Goal: Task Accomplishment & Management: Use online tool/utility

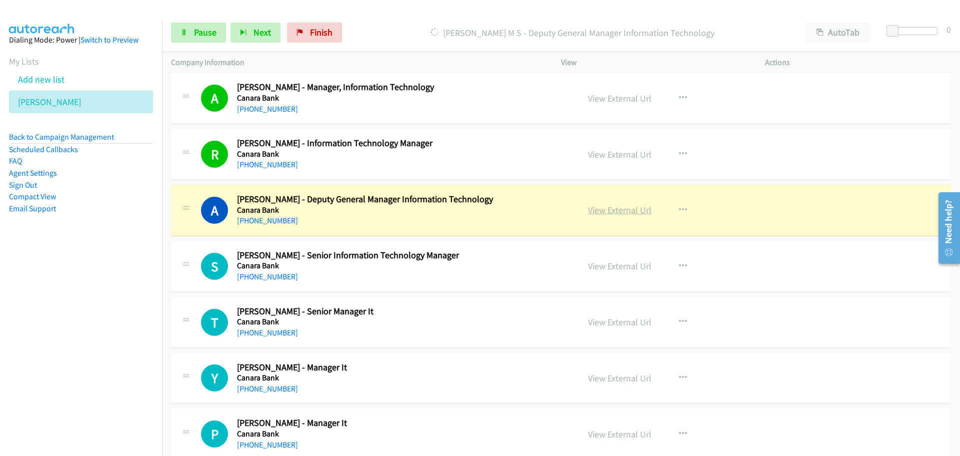
click at [621, 212] on link "View External Url" at bounding box center [620, 210] width 64 height 12
click at [208, 40] on link "Pause" at bounding box center [198, 33] width 55 height 20
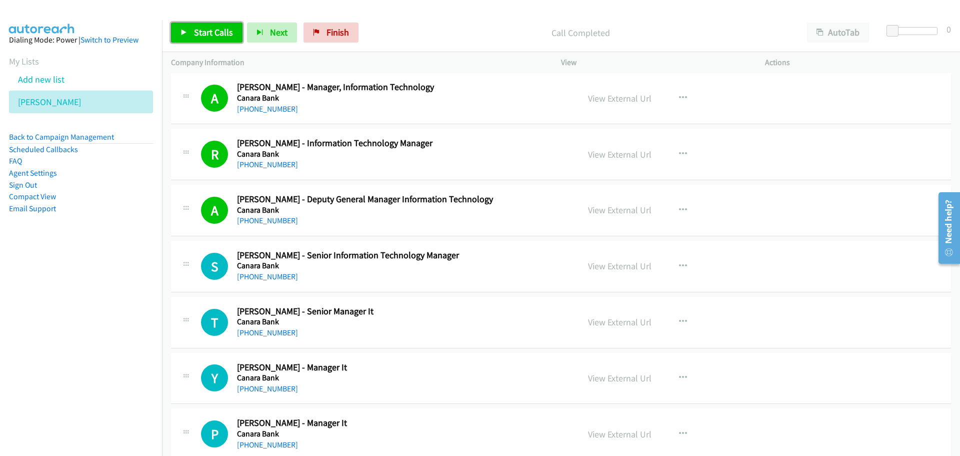
click at [206, 33] on span "Start Calls" at bounding box center [213, 33] width 39 height 12
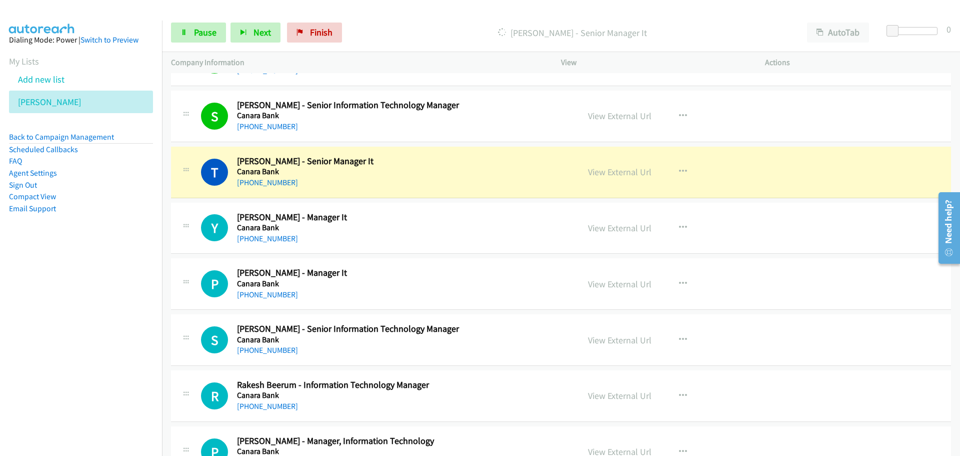
scroll to position [8902, 0]
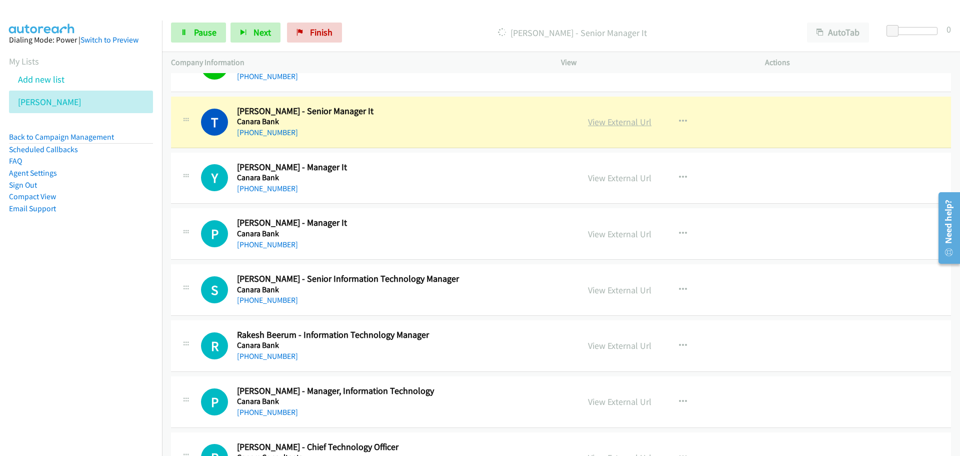
click at [610, 121] on link "View External Url" at bounding box center [620, 122] width 64 height 12
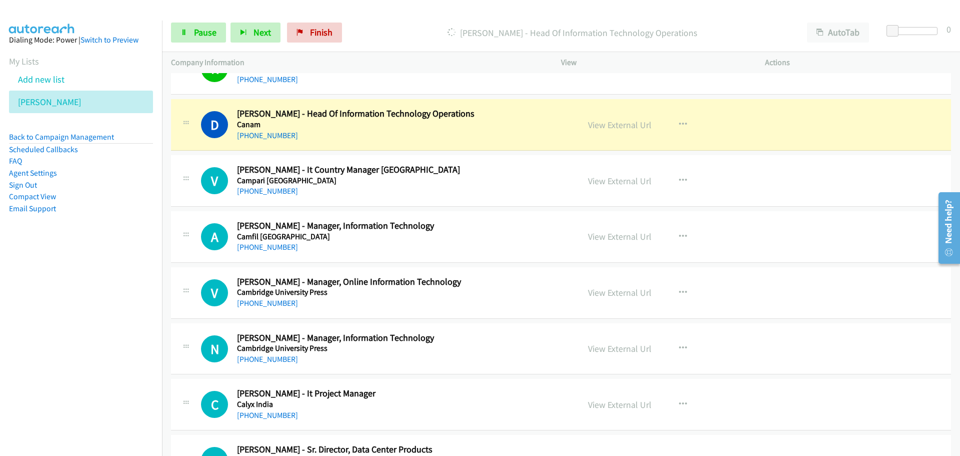
scroll to position [9302, 0]
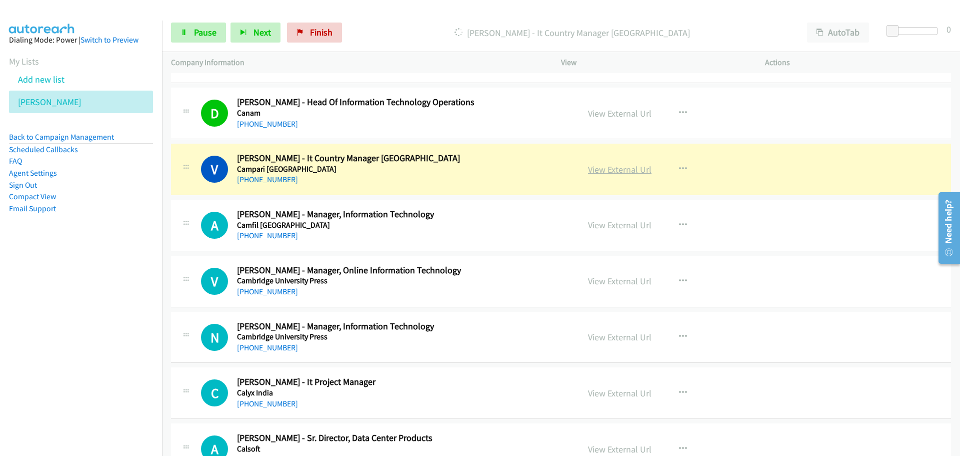
click at [610, 171] on link "View External Url" at bounding box center [620, 170] width 64 height 12
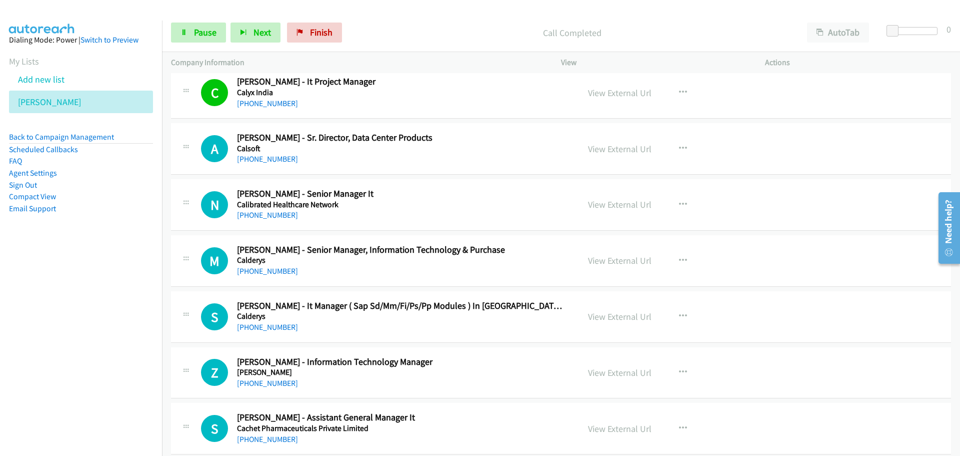
scroll to position [9652, 0]
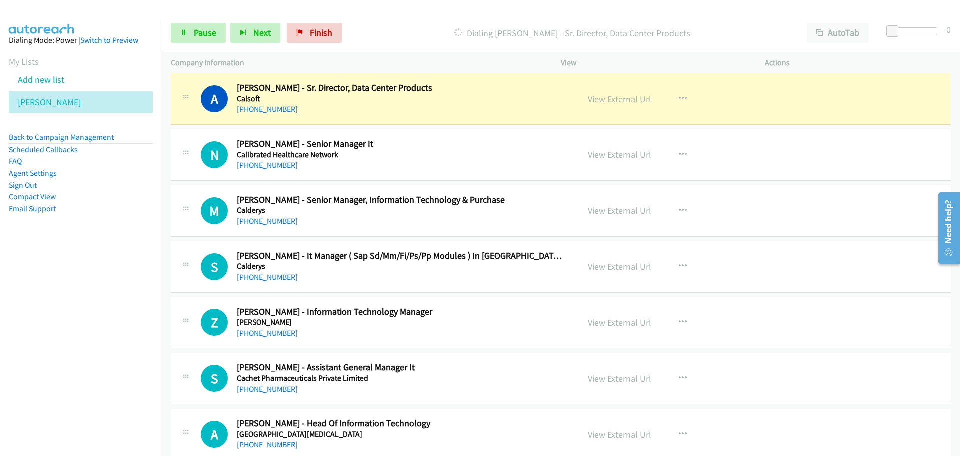
click at [613, 100] on link "View External Url" at bounding box center [620, 99] width 64 height 12
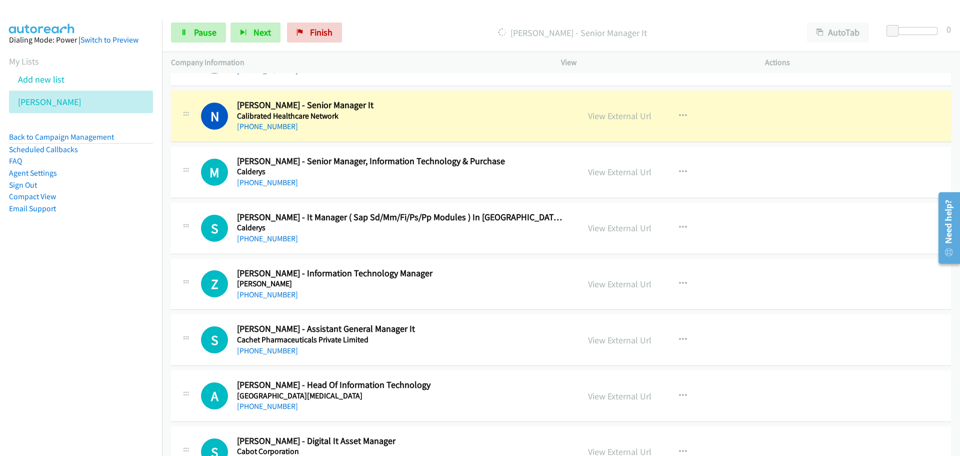
scroll to position [9702, 0]
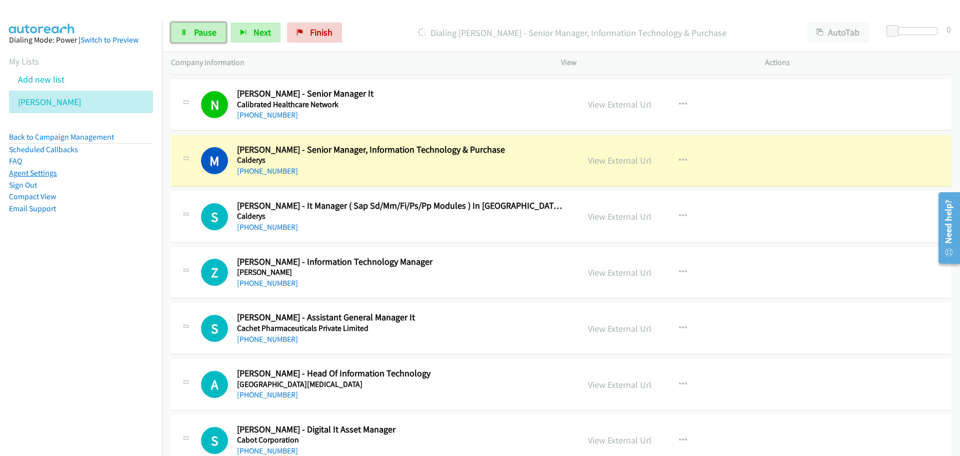
drag, startPoint x: 184, startPoint y: 40, endPoint x: 21, endPoint y: 176, distance: 212.7
click at [184, 40] on link "Pause" at bounding box center [198, 33] width 55 height 20
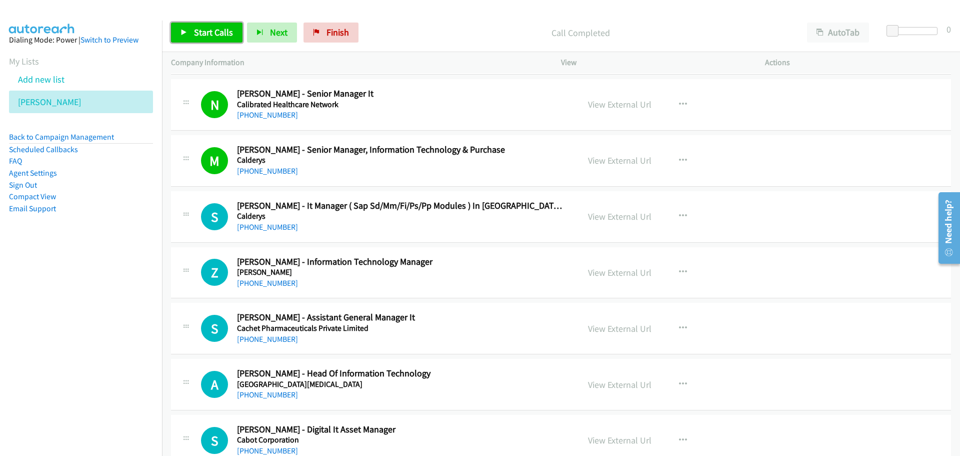
click at [225, 33] on span "Start Calls" at bounding box center [213, 33] width 39 height 12
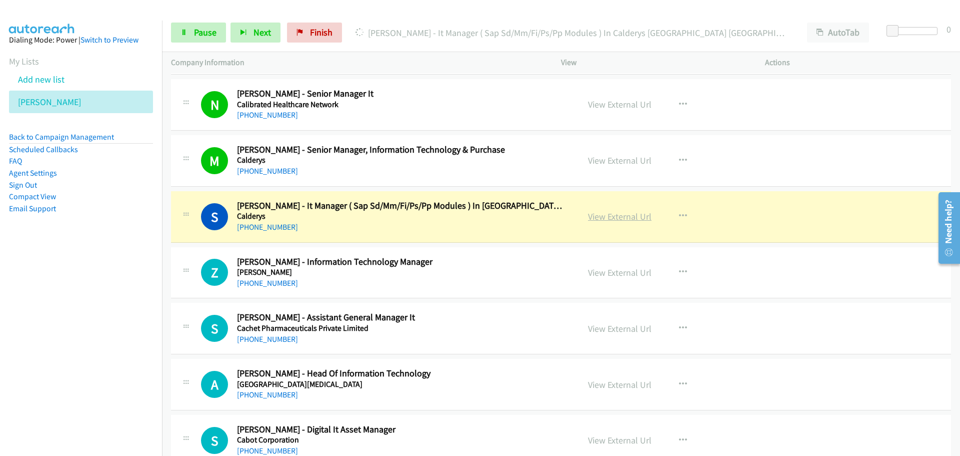
click at [626, 211] on link "View External Url" at bounding box center [620, 217] width 64 height 12
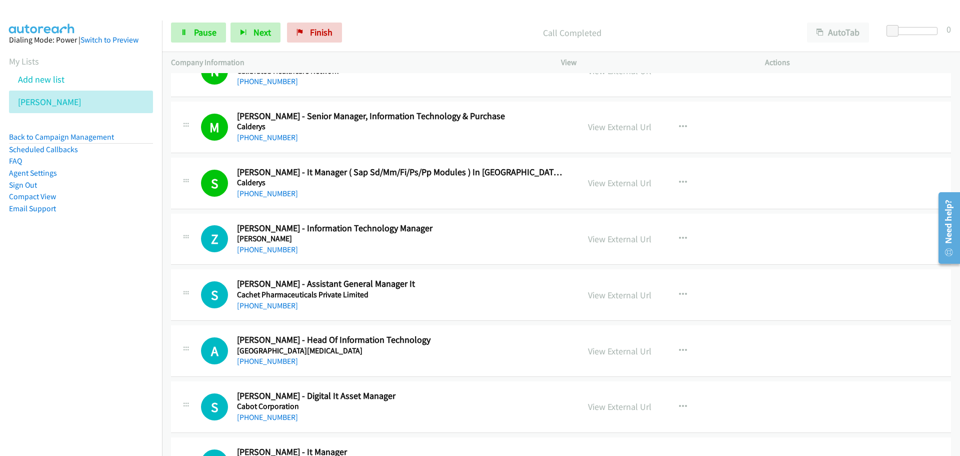
scroll to position [9802, 0]
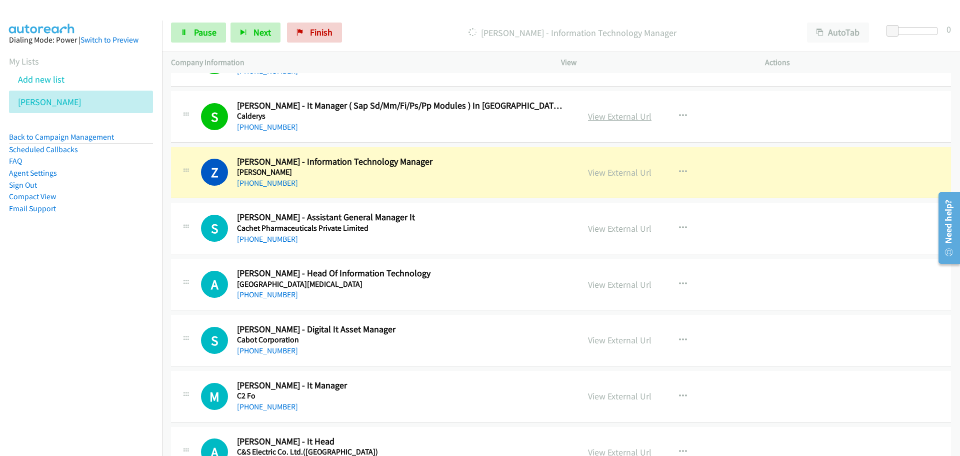
click at [614, 117] on link "View External Url" at bounding box center [620, 117] width 64 height 12
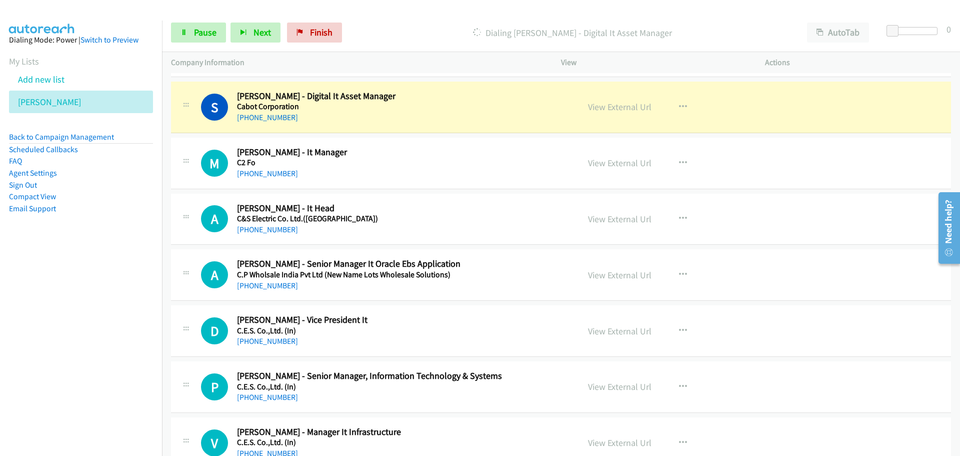
scroll to position [10052, 0]
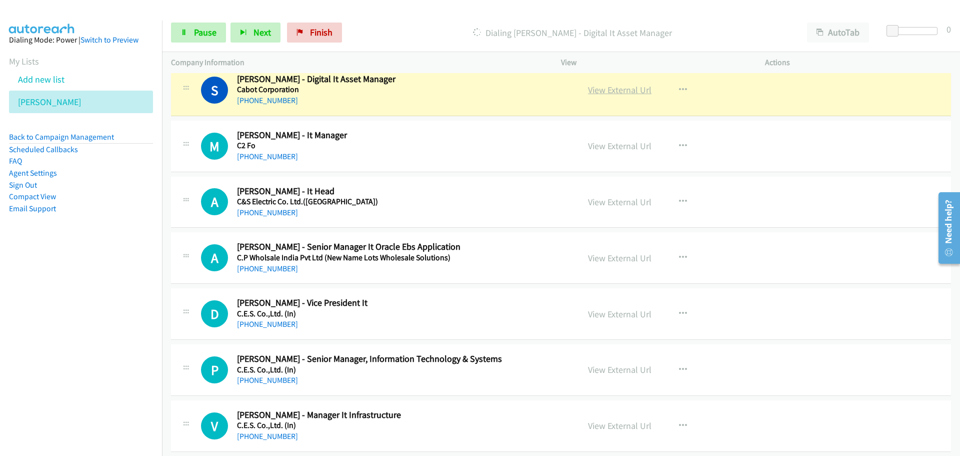
click at [609, 94] on link "View External Url" at bounding box center [620, 90] width 64 height 12
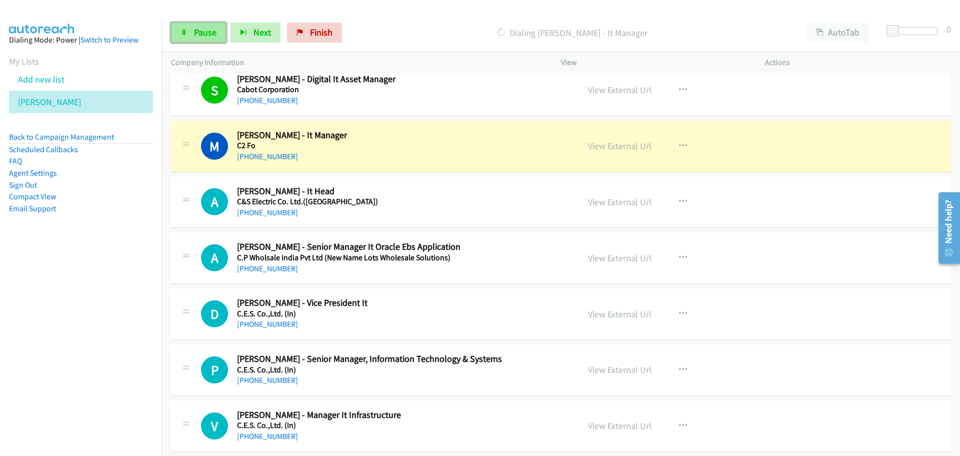
click at [199, 36] on span "Pause" at bounding box center [205, 33] width 23 height 12
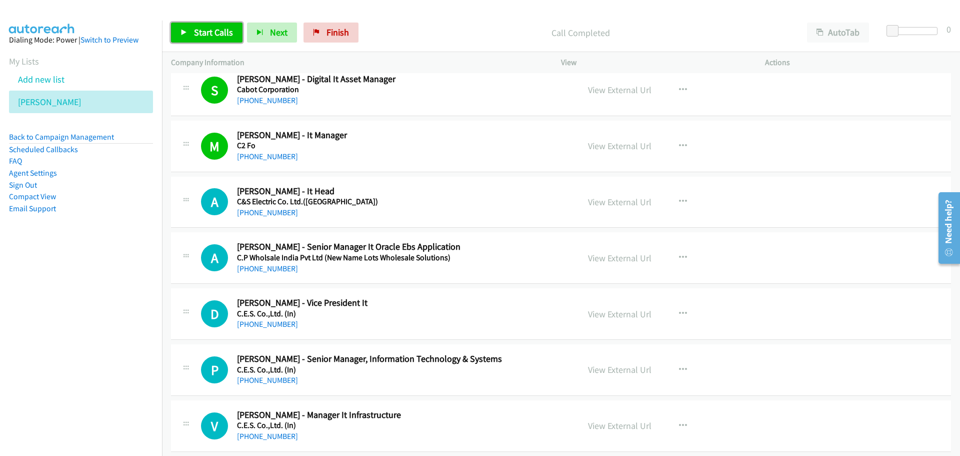
click at [191, 25] on link "Start Calls" at bounding box center [207, 33] width 72 height 20
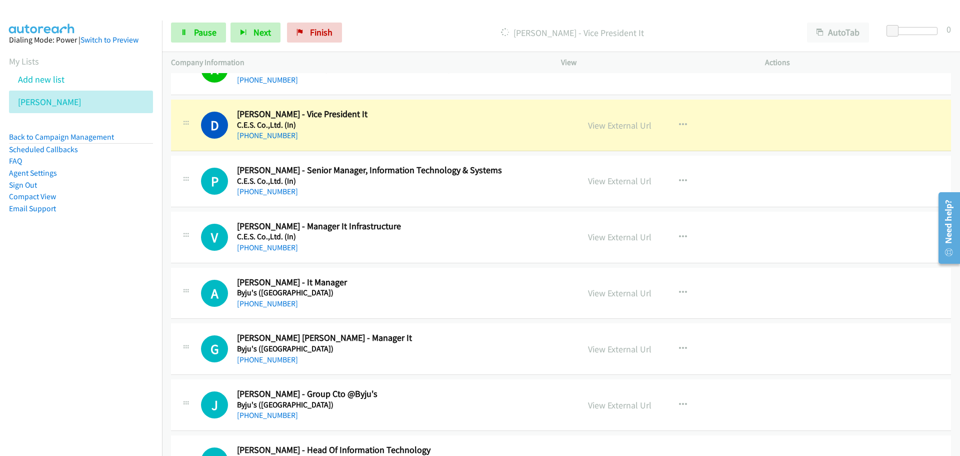
scroll to position [10252, 0]
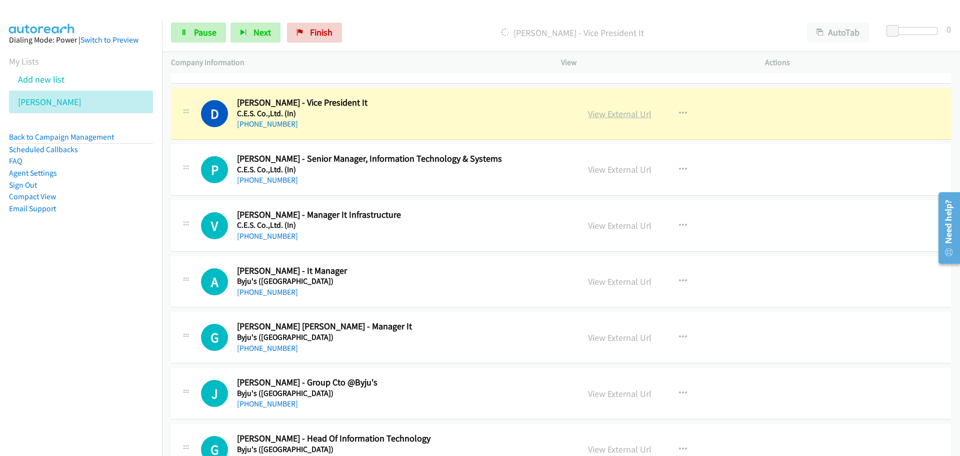
click at [601, 115] on link "View External Url" at bounding box center [620, 114] width 64 height 12
click at [202, 39] on link "Pause" at bounding box center [198, 33] width 55 height 20
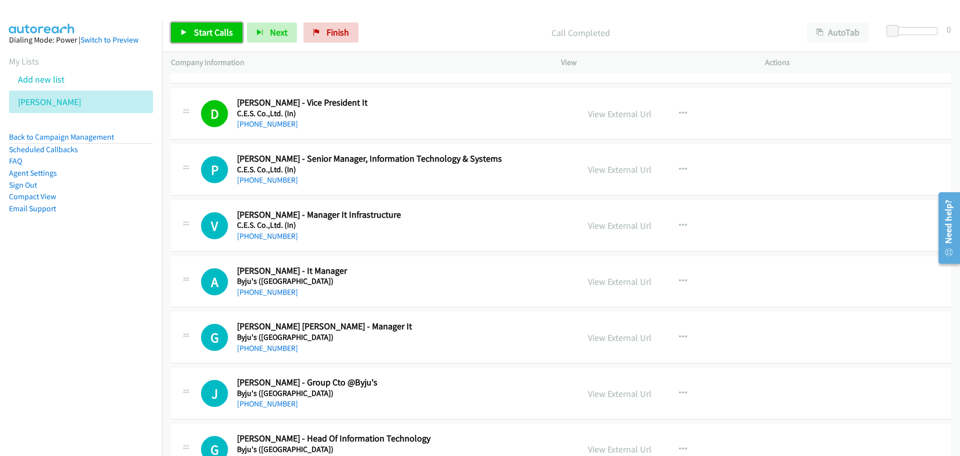
click at [211, 34] on span "Start Calls" at bounding box center [213, 33] width 39 height 12
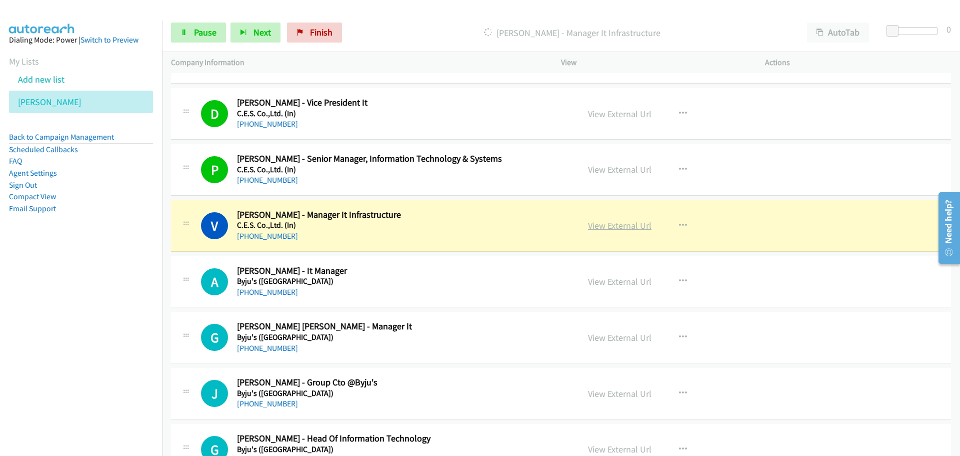
click at [613, 226] on link "View External Url" at bounding box center [620, 226] width 64 height 12
click at [202, 37] on span "Pause" at bounding box center [205, 33] width 23 height 12
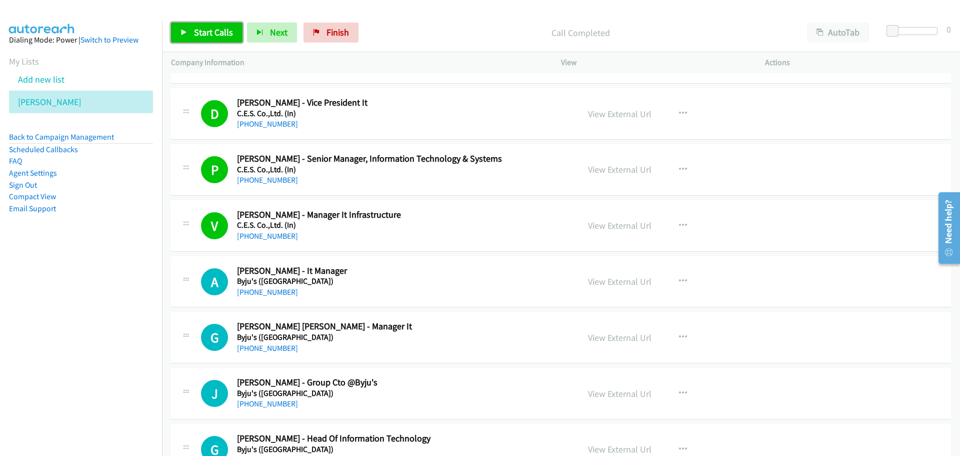
click at [208, 36] on span "Start Calls" at bounding box center [213, 33] width 39 height 12
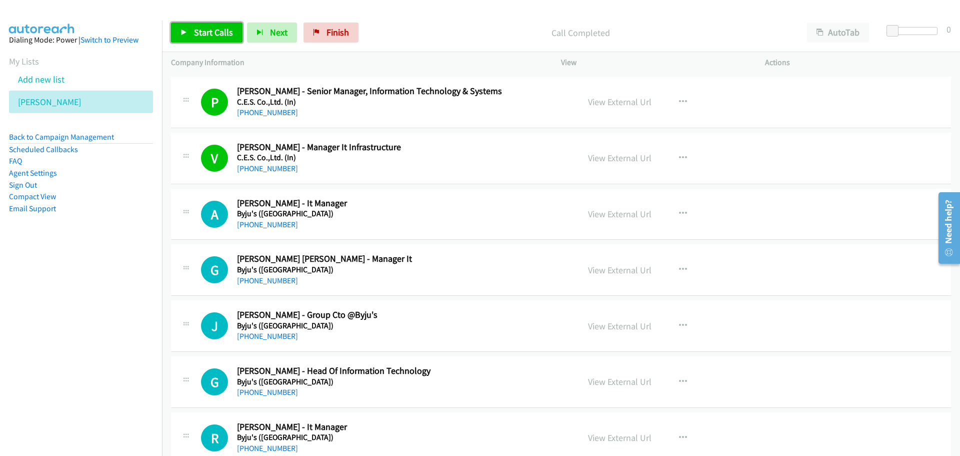
scroll to position [10352, 0]
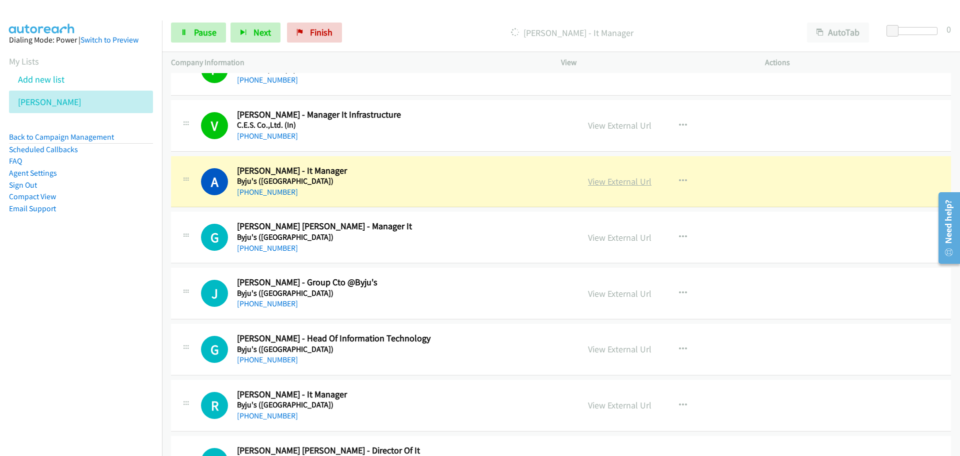
click at [622, 185] on link "View External Url" at bounding box center [620, 182] width 64 height 12
click at [203, 39] on link "Pause" at bounding box center [198, 33] width 55 height 20
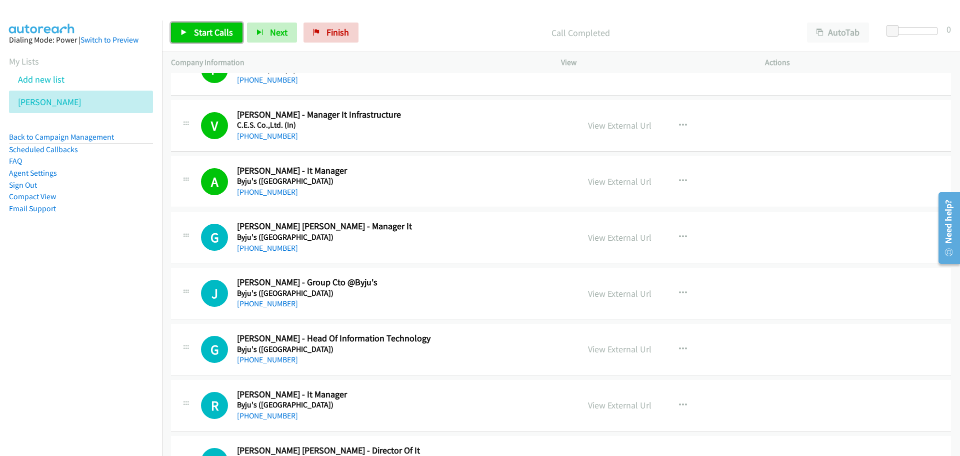
click at [221, 40] on link "Start Calls" at bounding box center [207, 33] width 72 height 20
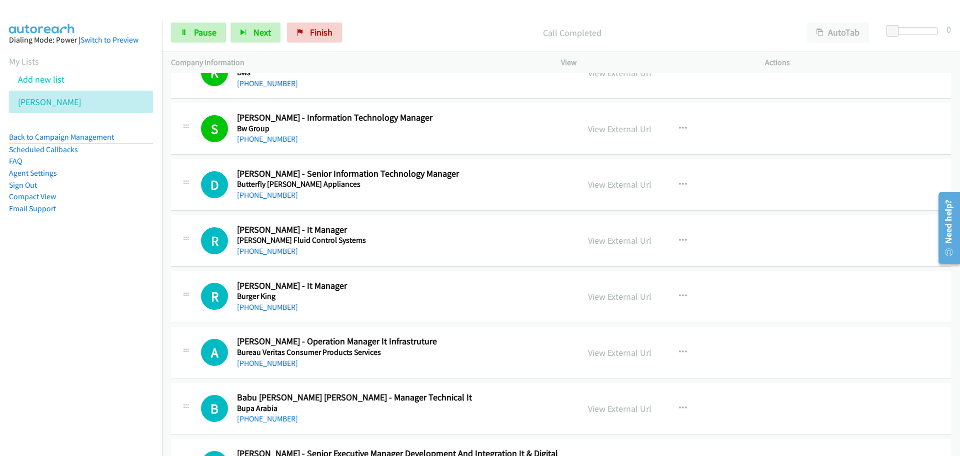
scroll to position [10902, 0]
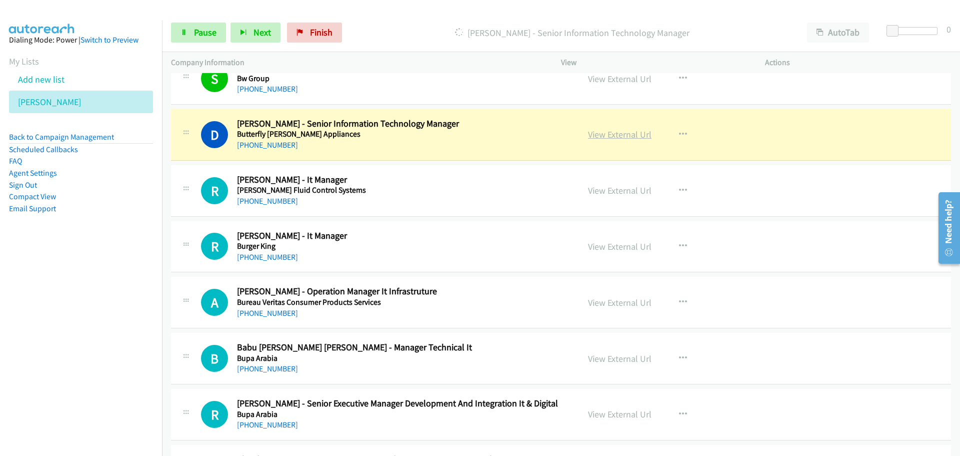
click at [619, 131] on link "View External Url" at bounding box center [620, 135] width 64 height 12
click at [180, 33] on link "Pause" at bounding box center [198, 33] width 55 height 20
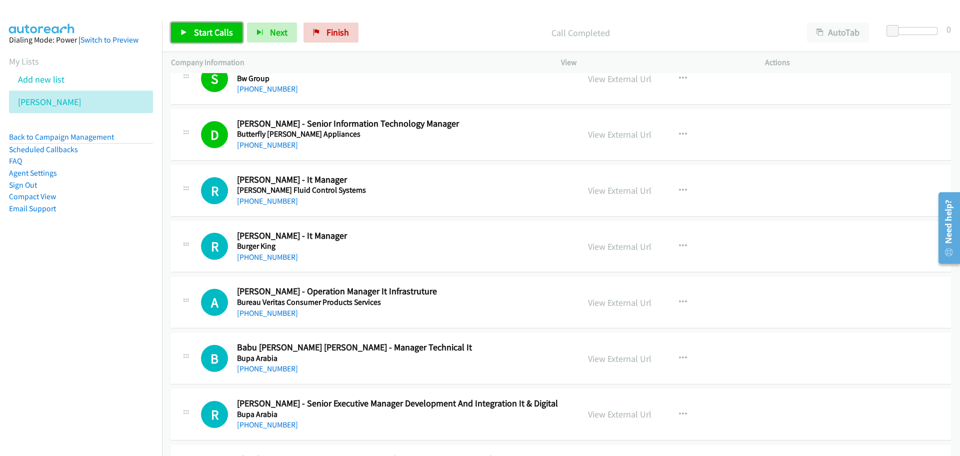
click at [216, 36] on span "Start Calls" at bounding box center [213, 33] width 39 height 12
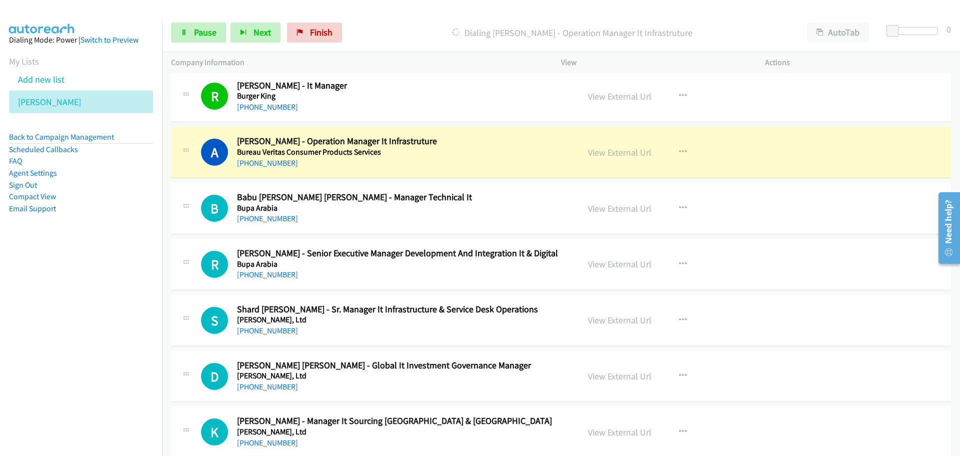
scroll to position [11102, 0]
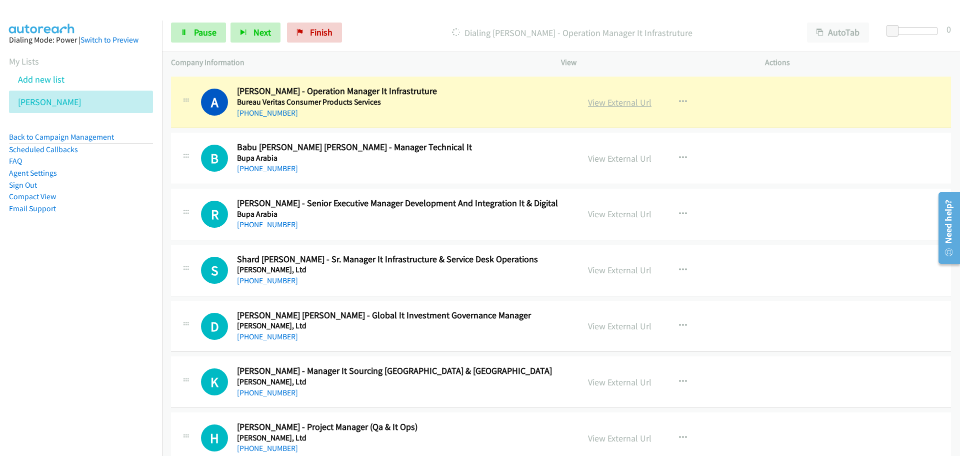
click at [600, 103] on link "View External Url" at bounding box center [620, 103] width 64 height 12
click at [185, 40] on link "Pause" at bounding box center [198, 33] width 55 height 20
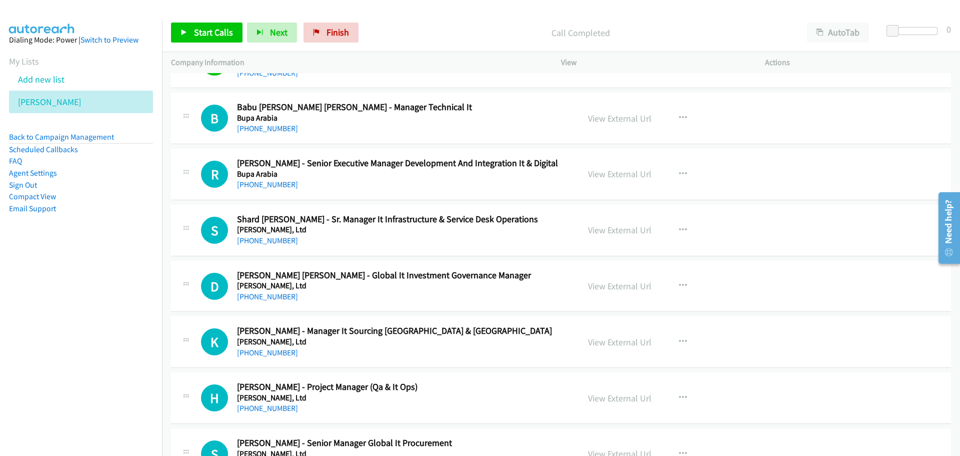
scroll to position [11152, 0]
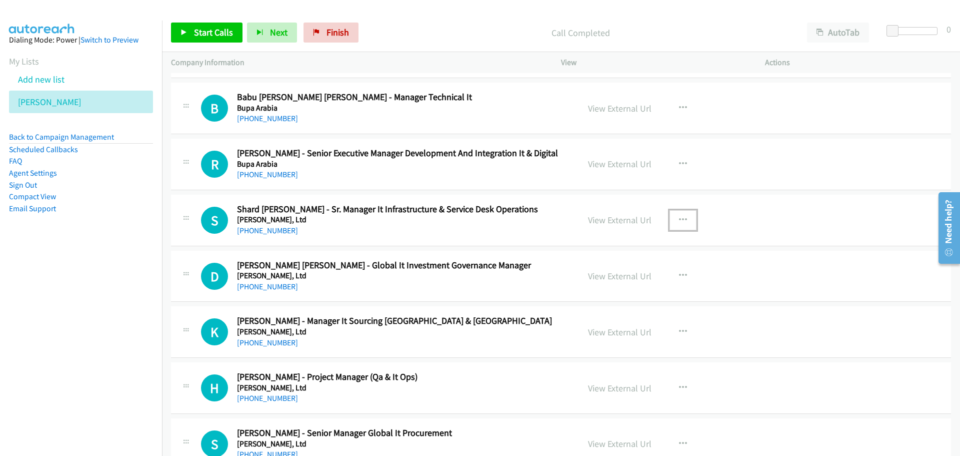
click at [681, 221] on icon "button" at bounding box center [683, 220] width 8 height 8
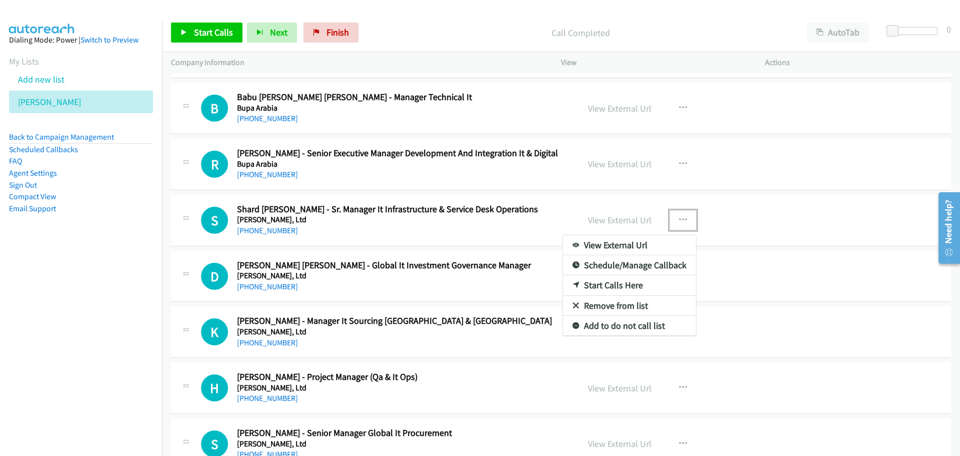
click at [588, 287] on link "Start Calls Here" at bounding box center [629, 285] width 133 height 20
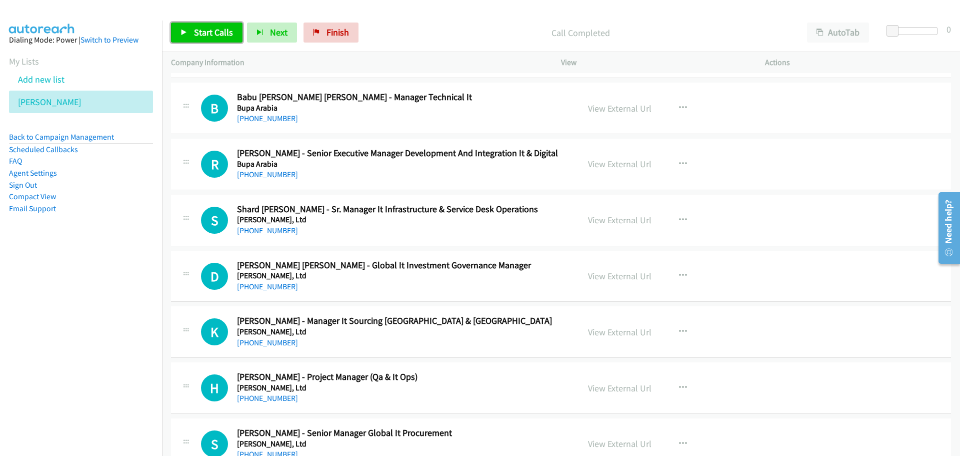
click at [213, 28] on span "Start Calls" at bounding box center [213, 33] width 39 height 12
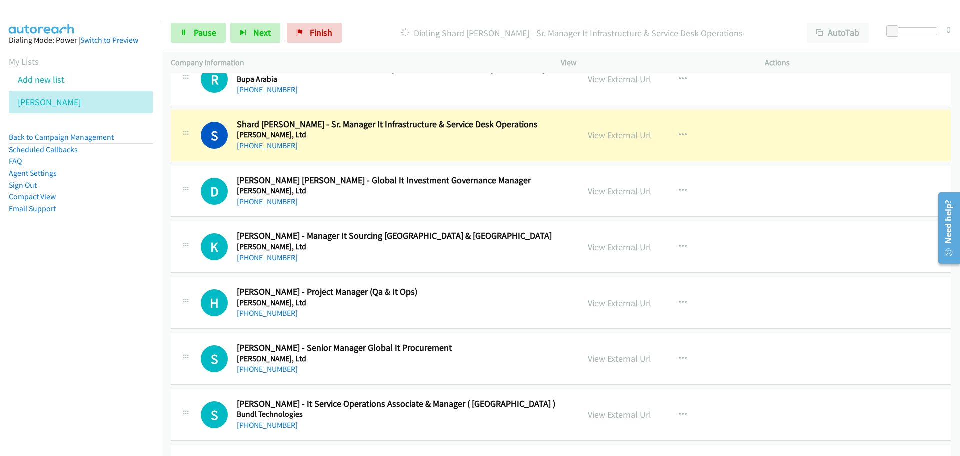
scroll to position [11252, 0]
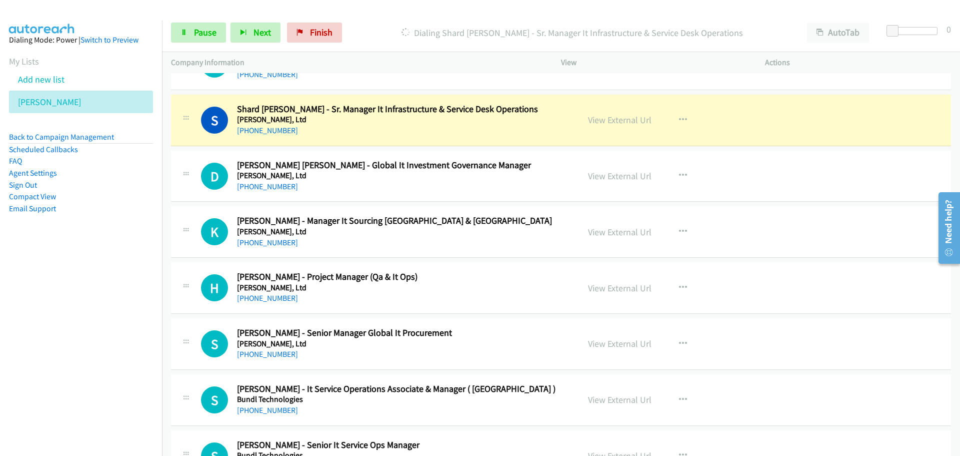
drag, startPoint x: 613, startPoint y: 123, endPoint x: 619, endPoint y: 87, distance: 36.5
click at [624, 118] on link "View External Url" at bounding box center [620, 120] width 64 height 12
click at [199, 26] on link "Pause" at bounding box center [198, 33] width 55 height 20
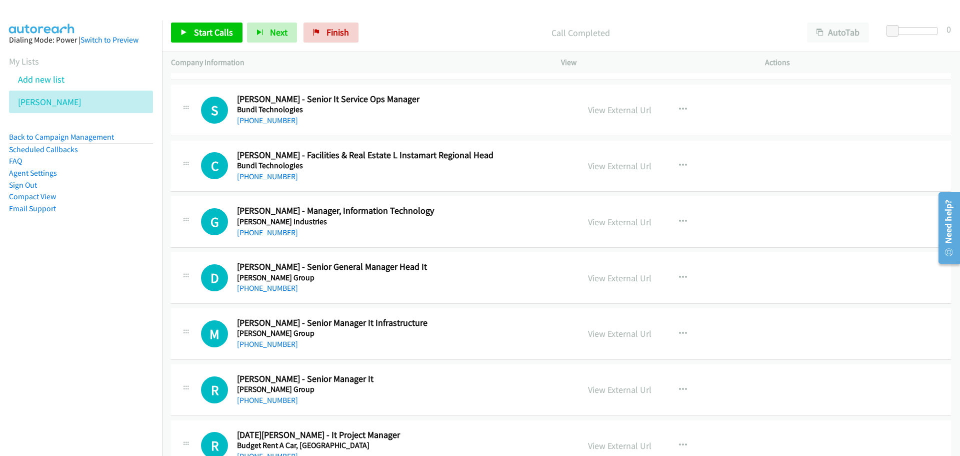
scroll to position [11602, 0]
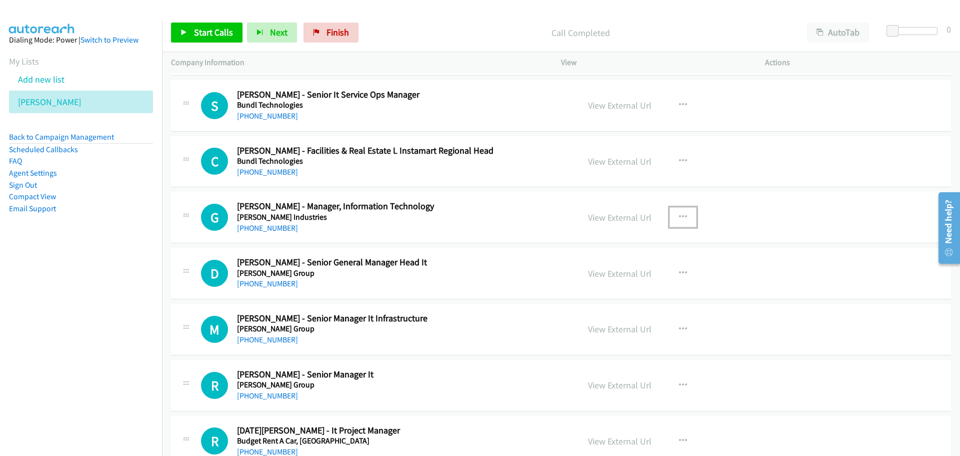
click at [679, 218] on icon "button" at bounding box center [683, 217] width 8 height 8
click at [583, 283] on link "Start Calls Here" at bounding box center [629, 283] width 133 height 20
click at [180, 34] on link "Start Calls" at bounding box center [207, 33] width 72 height 20
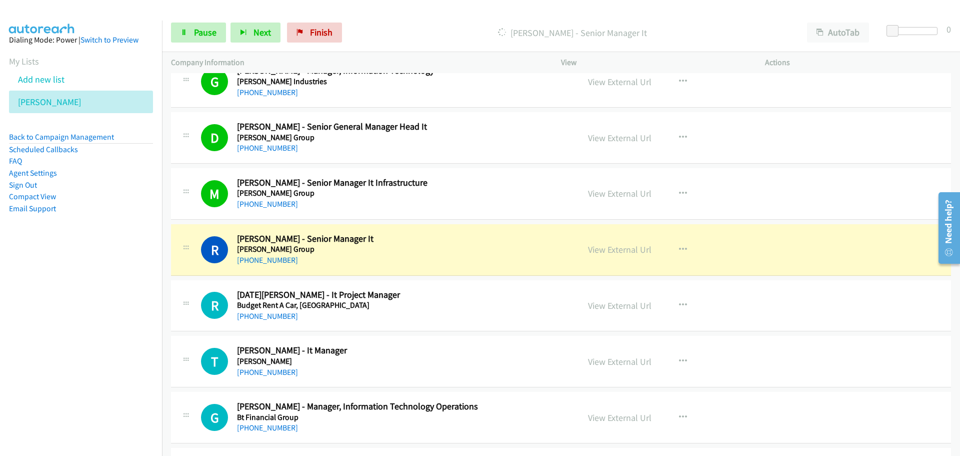
scroll to position [11752, 0]
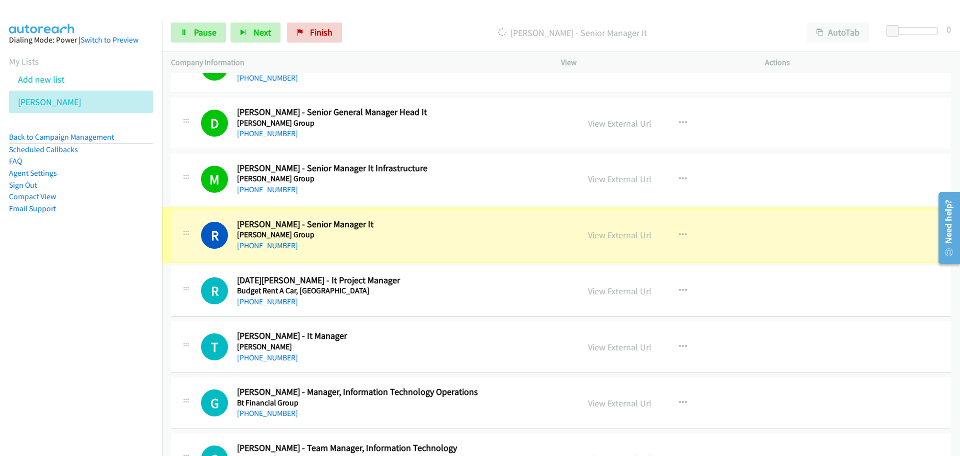
click at [608, 241] on link "View External Url" at bounding box center [620, 235] width 64 height 12
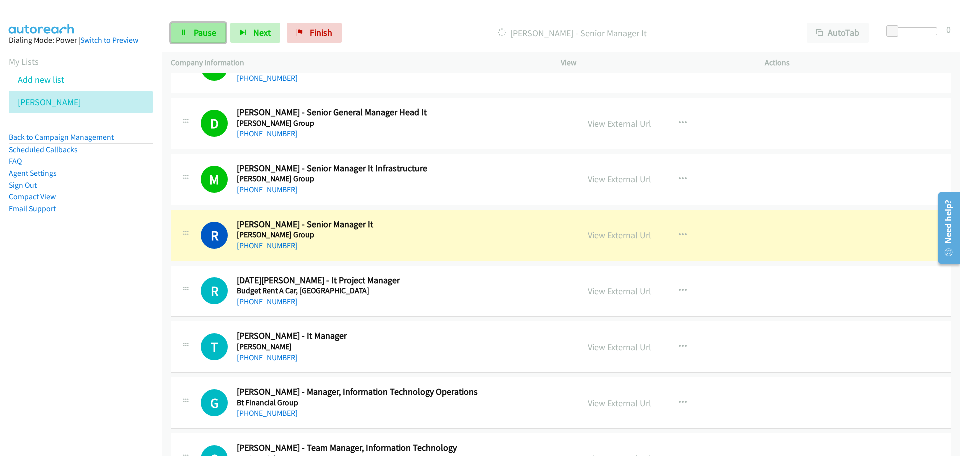
click at [188, 38] on link "Pause" at bounding box center [198, 33] width 55 height 20
